Goal: Task Accomplishment & Management: Manage account settings

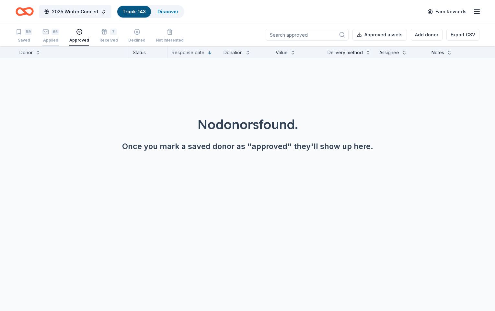
click at [57, 37] on div "65 Applied" at bounding box center [50, 36] width 17 height 14
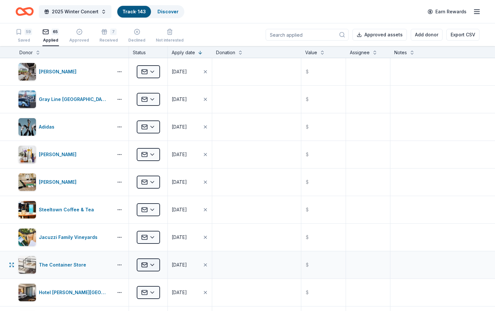
click at [162, 263] on html "2025 Winter Concert Track · 143 Discover Earn Rewards 59 Saved 65 Applied Appro…" at bounding box center [247, 155] width 495 height 311
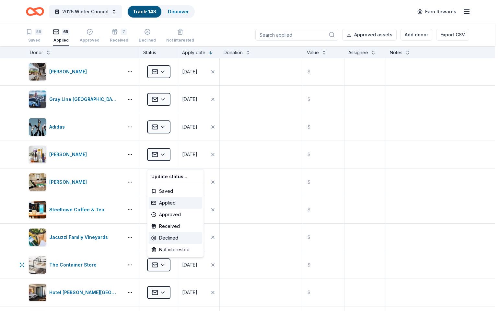
click at [168, 238] on div "Declined" at bounding box center [176, 238] width 54 height 12
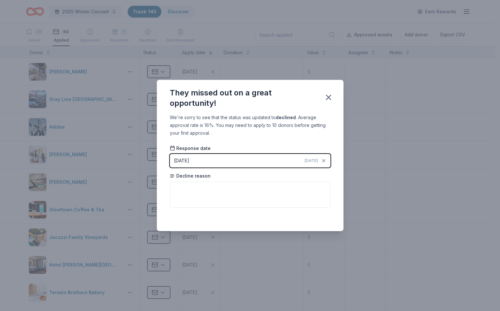
click at [285, 156] on button "[DATE] [DATE]" at bounding box center [250, 161] width 161 height 14
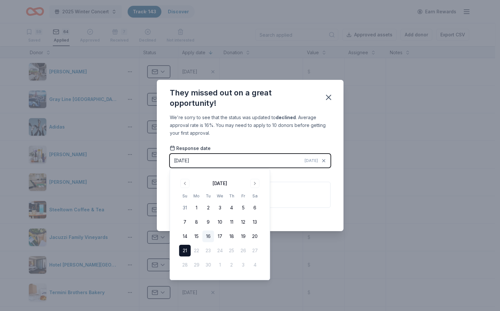
click at [207, 238] on button "16" at bounding box center [209, 236] width 12 height 12
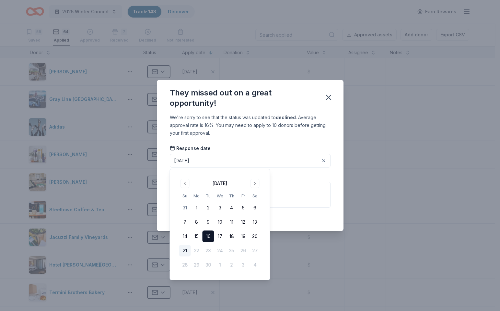
click at [209, 237] on button "16" at bounding box center [209, 236] width 12 height 12
click at [208, 236] on button "16" at bounding box center [209, 236] width 12 height 12
click at [308, 101] on div "They missed out on a great opportunity!" at bounding box center [243, 98] width 147 height 21
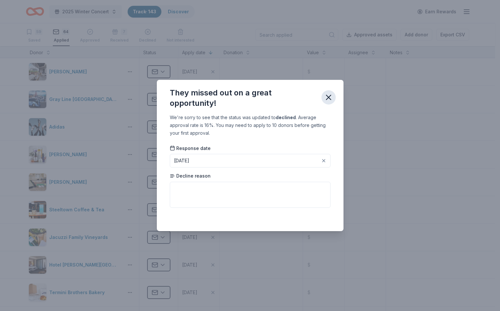
click at [329, 98] on icon "button" at bounding box center [328, 97] width 5 height 5
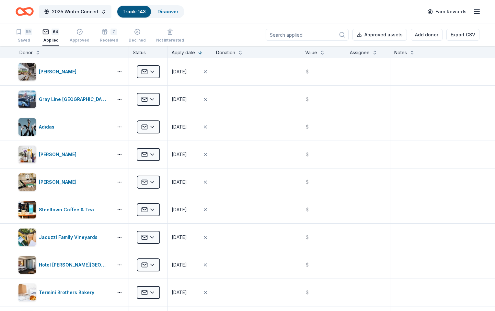
click at [44, 53] on div "Donor" at bounding box center [71, 53] width 105 height 8
click at [41, 53] on button at bounding box center [37, 52] width 5 height 6
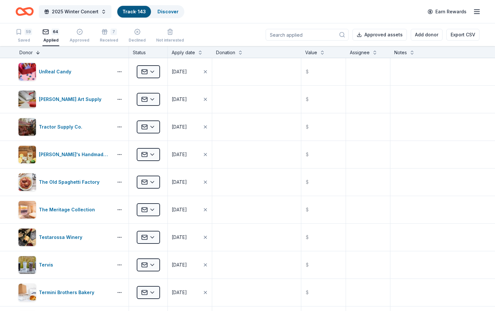
click at [41, 54] on button at bounding box center [37, 52] width 5 height 6
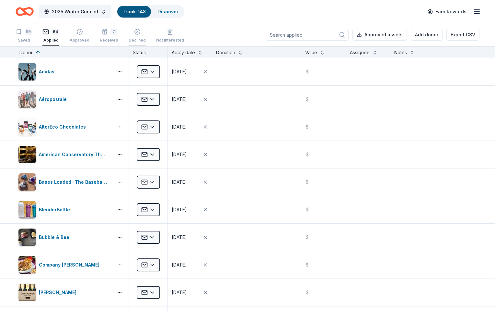
click at [145, 36] on div "Declined" at bounding box center [137, 36] width 17 height 14
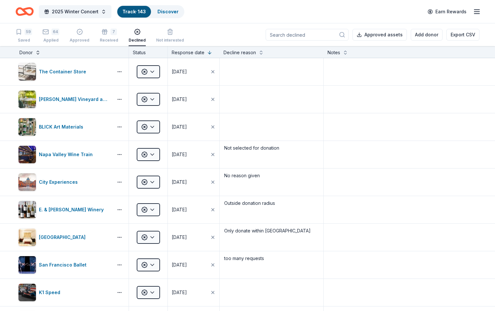
click at [41, 50] on button at bounding box center [37, 52] width 5 height 6
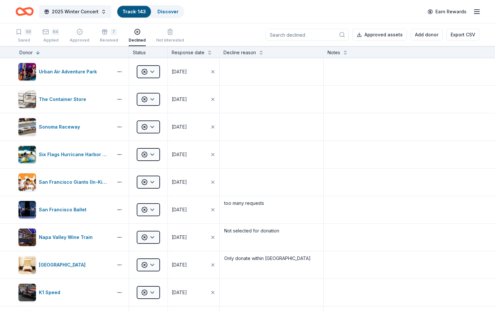
click at [50, 48] on div "Donor" at bounding box center [72, 52] width 113 height 12
click at [41, 51] on button at bounding box center [37, 52] width 5 height 6
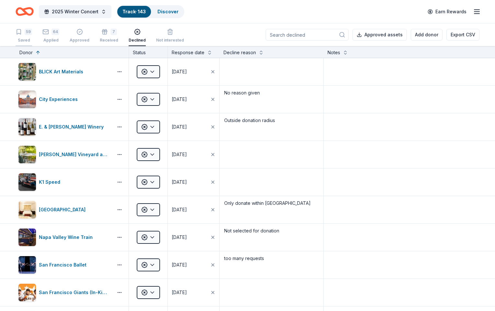
click at [32, 34] on div "59" at bounding box center [28, 32] width 7 height 6
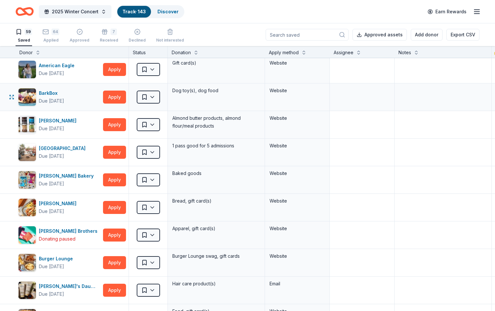
scroll to position [41, 0]
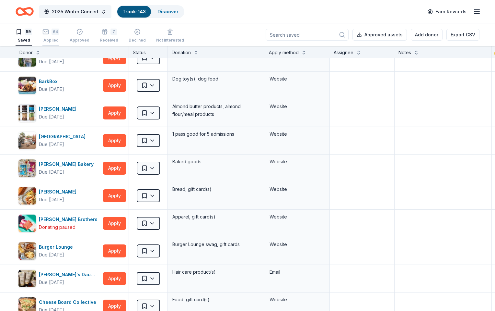
click at [59, 39] on div "Applied" at bounding box center [50, 40] width 17 height 5
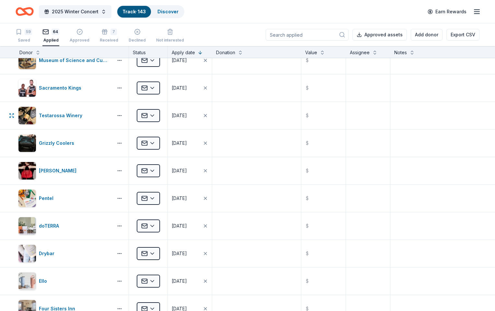
scroll to position [369, 0]
click at [41, 53] on button at bounding box center [37, 52] width 5 height 6
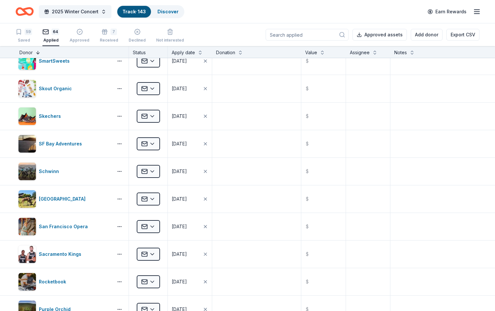
click at [41, 53] on button at bounding box center [37, 52] width 5 height 6
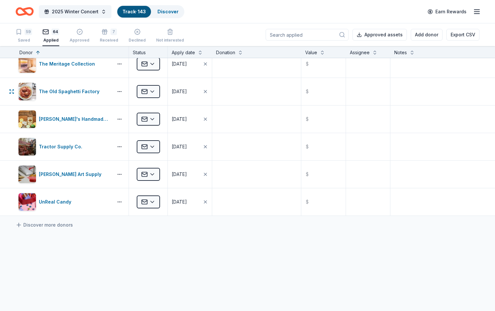
scroll to position [1606, 0]
